Goal: Information Seeking & Learning: Learn about a topic

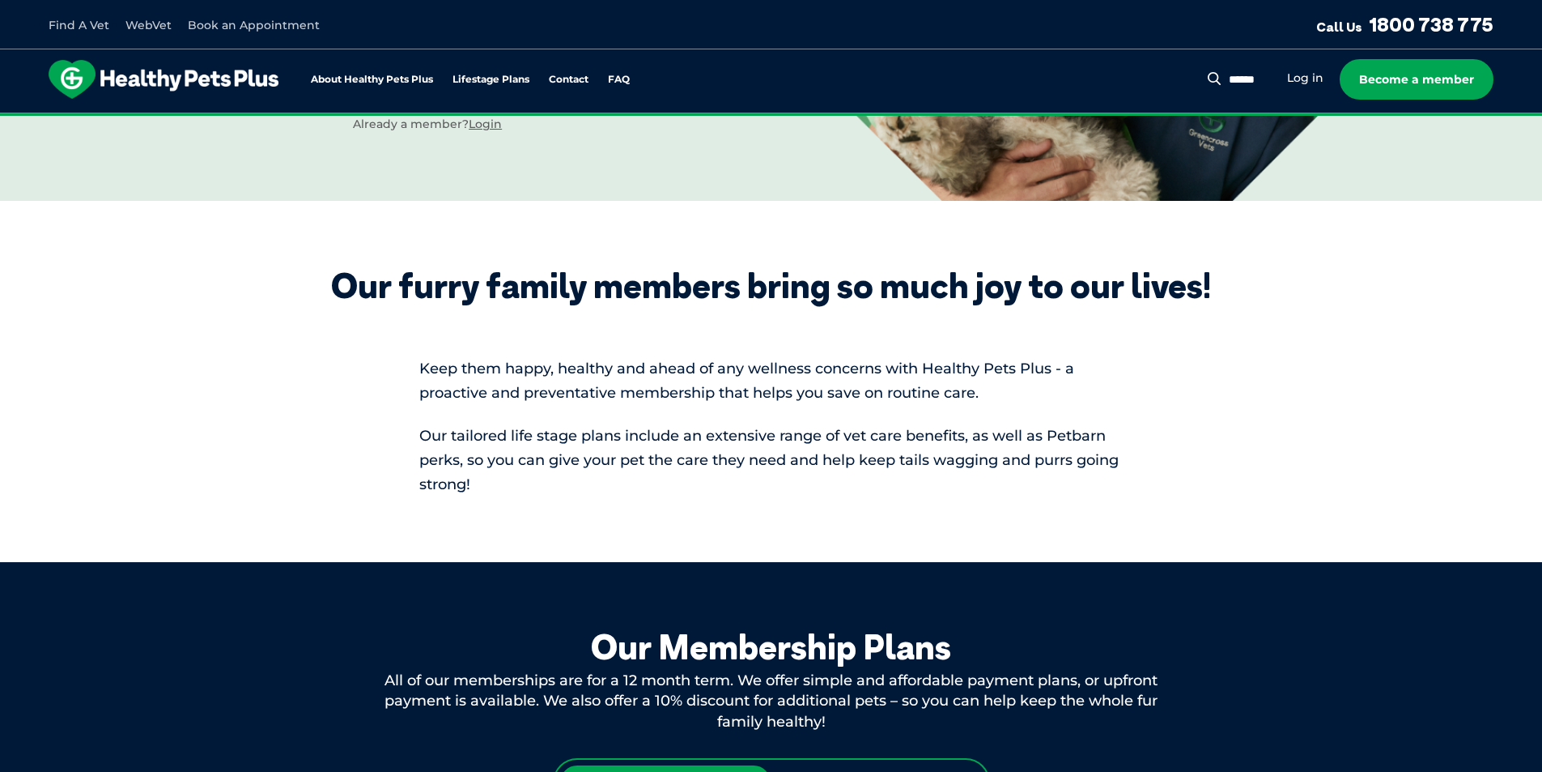
scroll to position [972, 0]
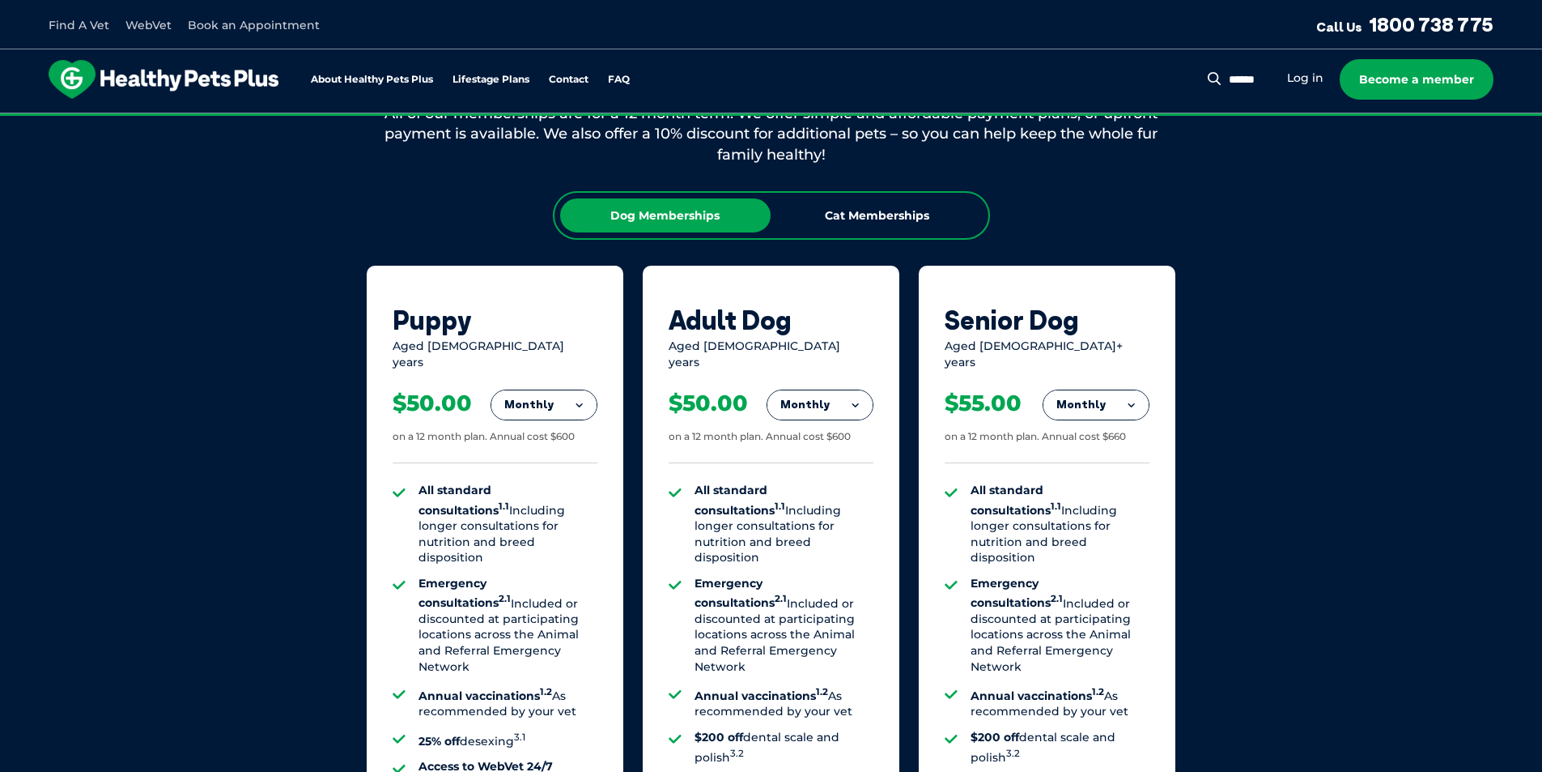
click at [432, 325] on div "Puppy" at bounding box center [495, 319] width 205 height 31
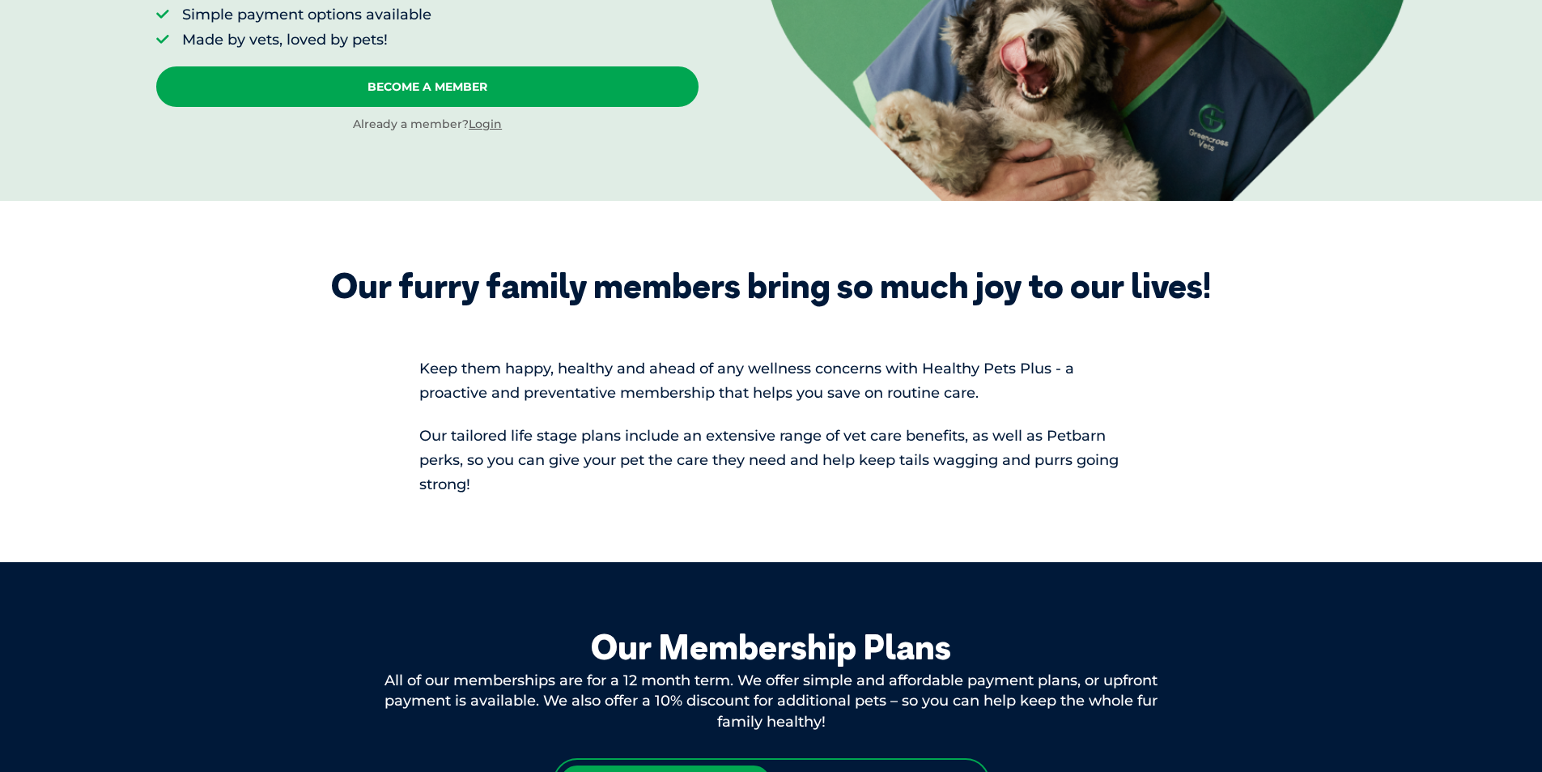
scroll to position [0, 0]
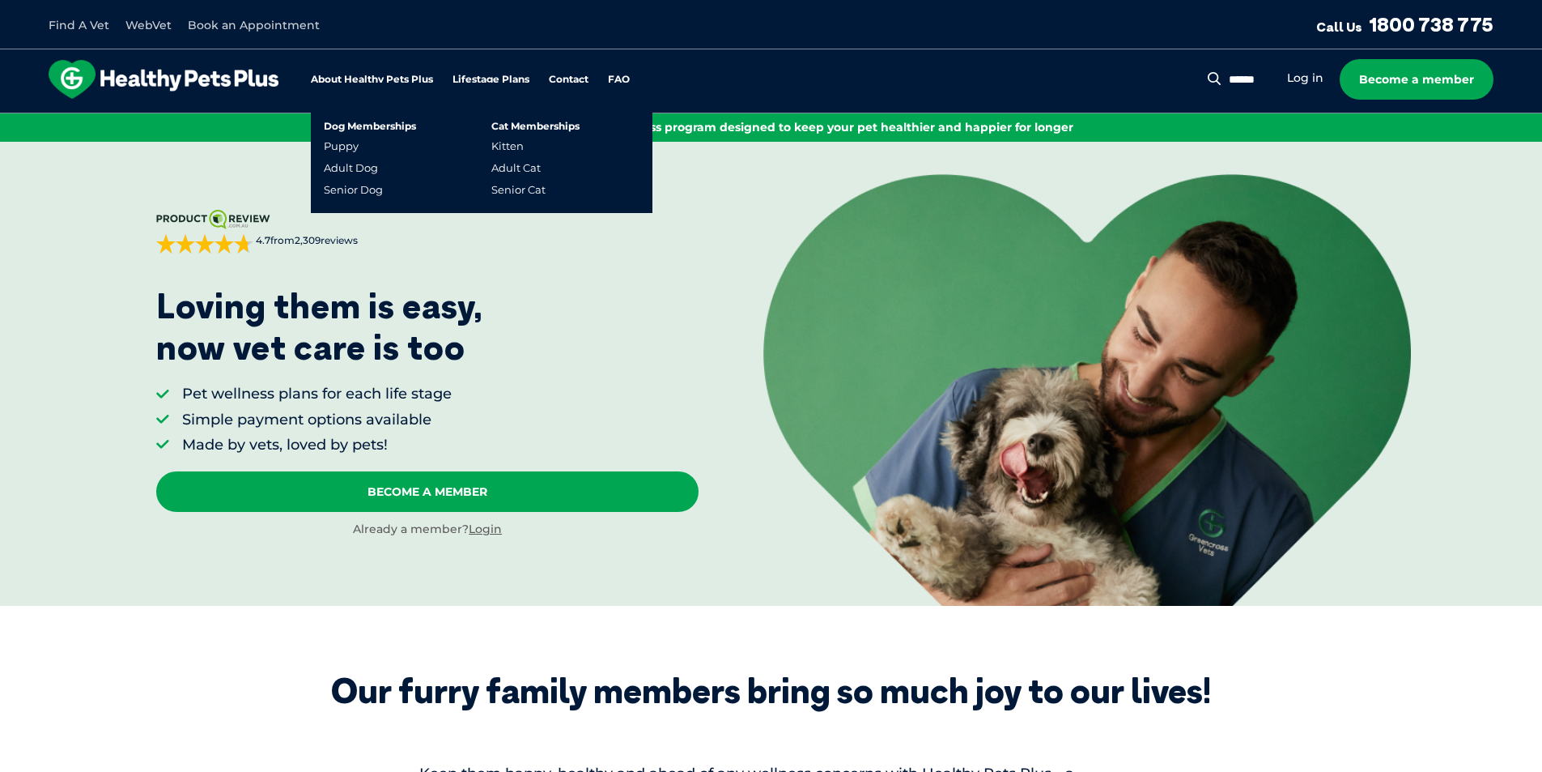
click at [477, 78] on link "Lifestage Plans" at bounding box center [491, 79] width 77 height 11
click at [346, 147] on link "Puppy" at bounding box center [341, 146] width 35 height 14
